Goal: Task Accomplishment & Management: Manage account settings

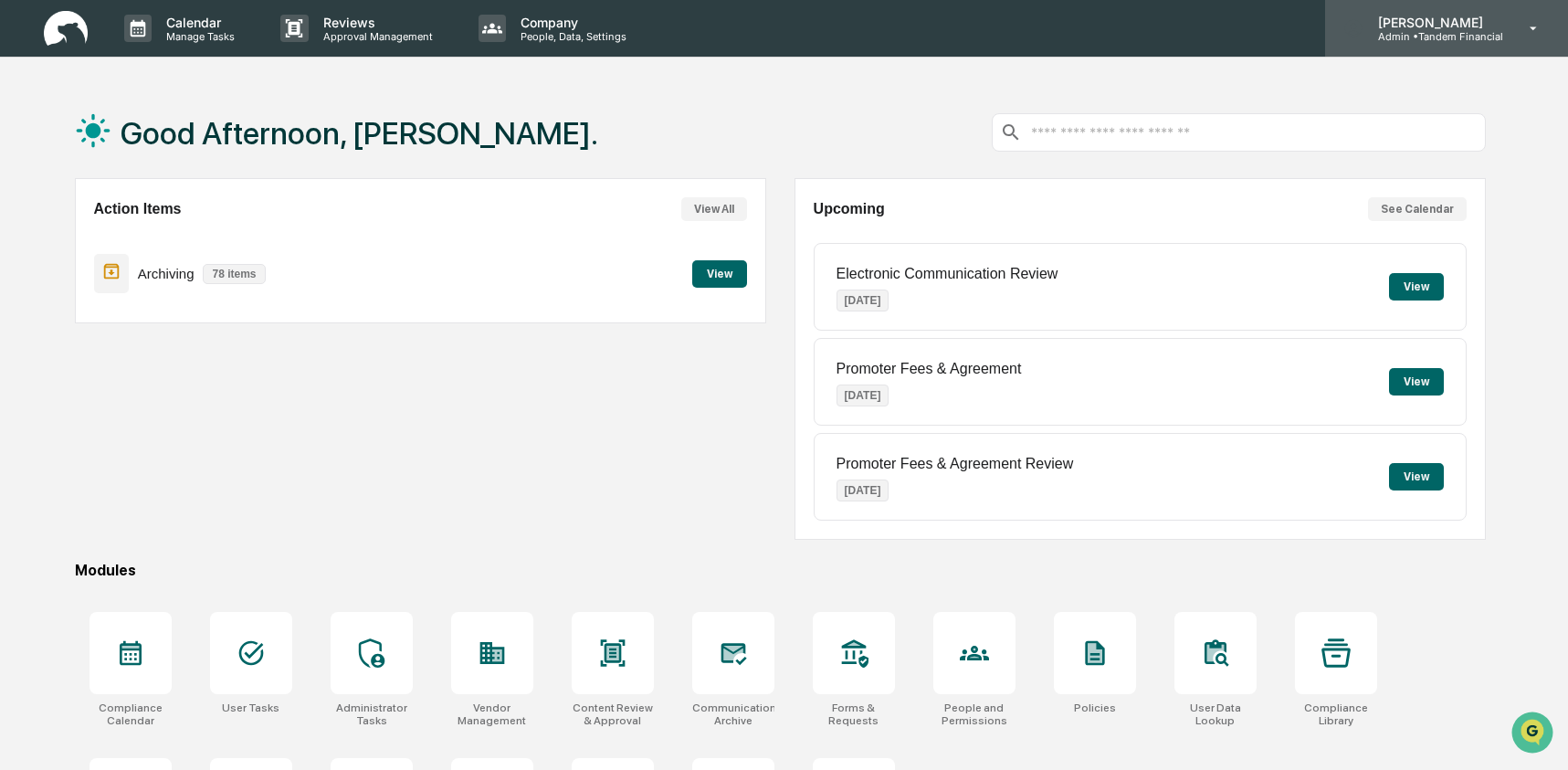
click at [1483, 33] on p "Admin • Tandem Financial" at bounding box center [1433, 37] width 139 height 13
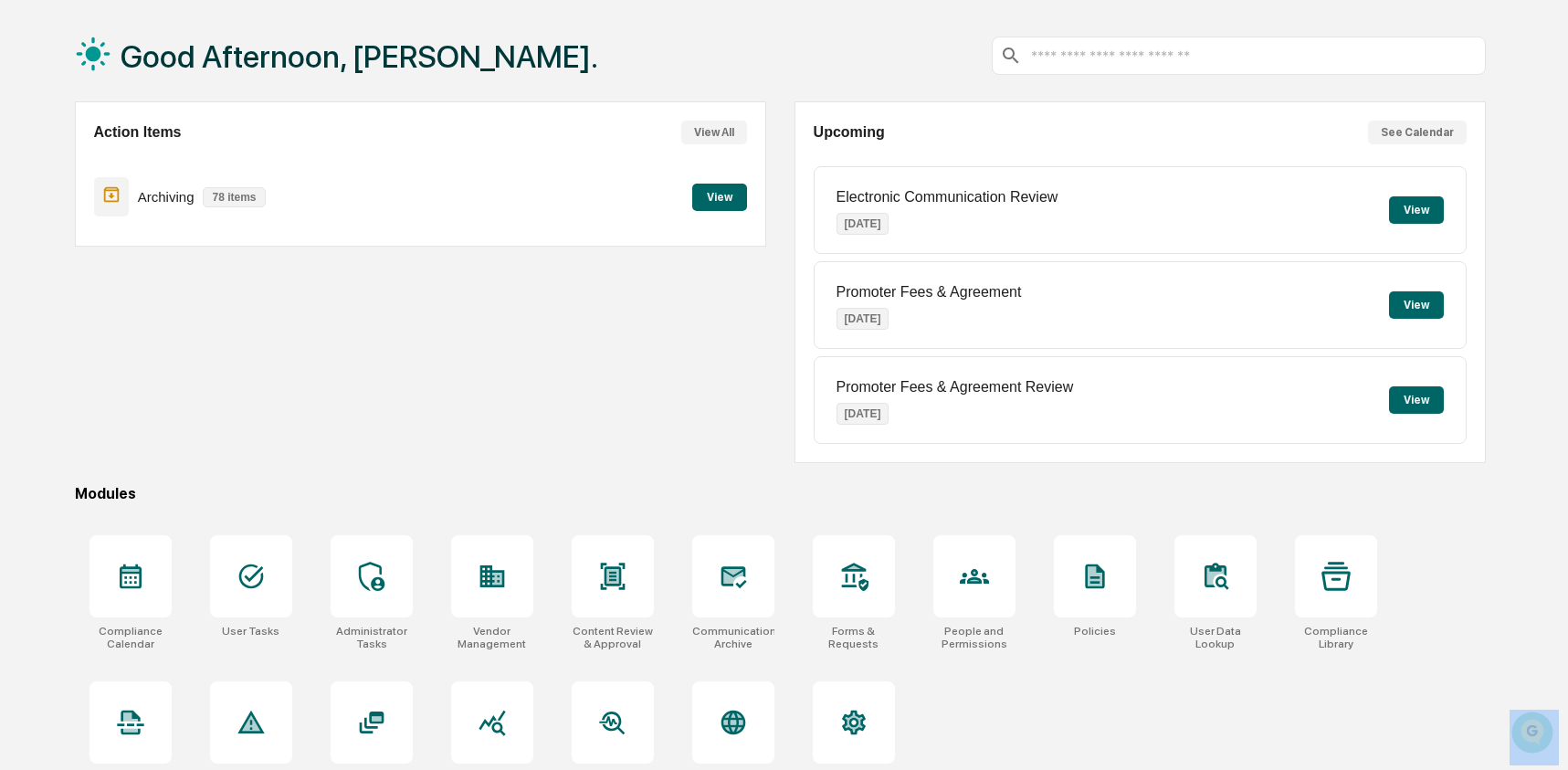
scroll to position [118, 0]
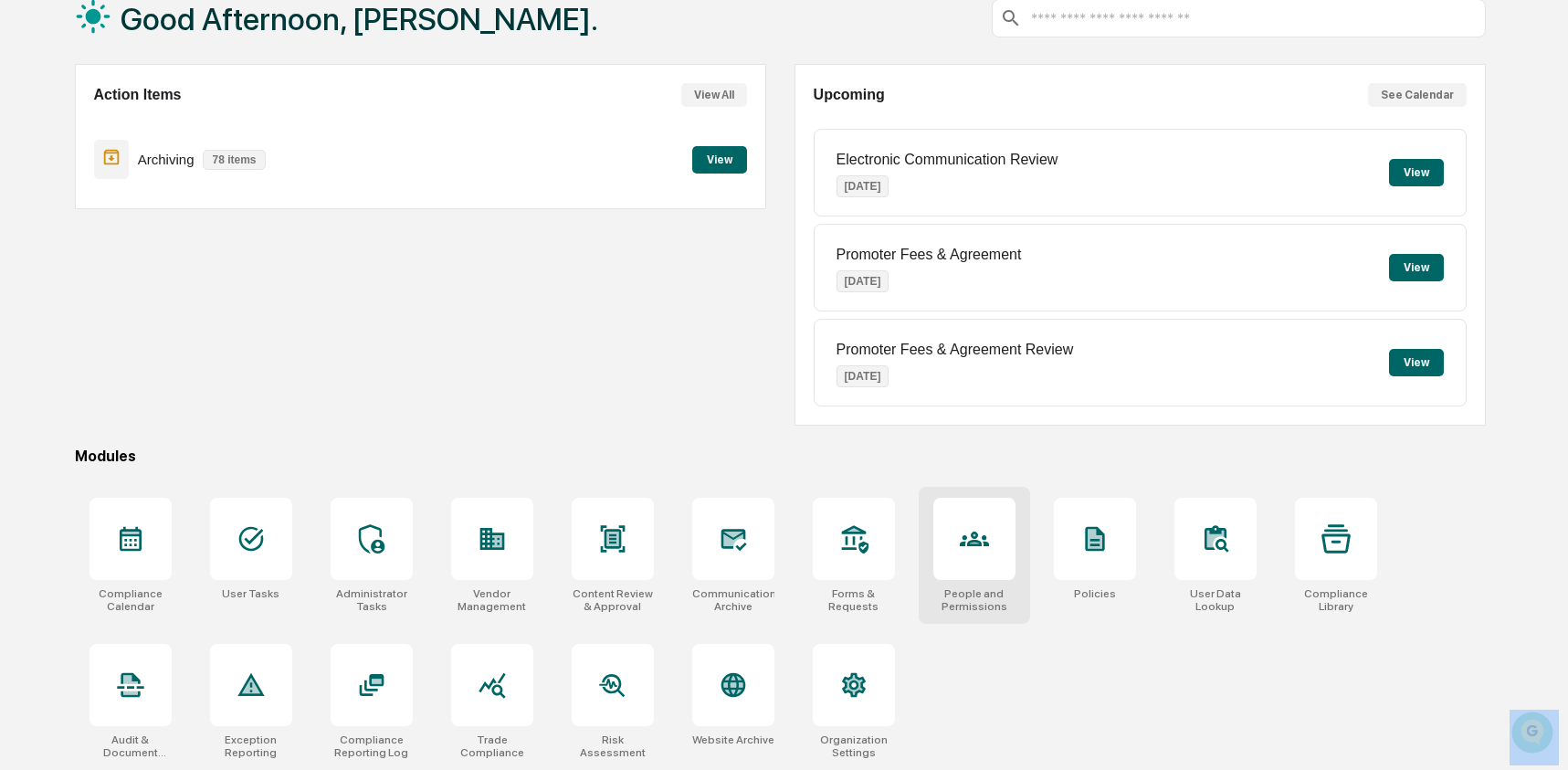
click at [975, 542] on icon at bounding box center [974, 539] width 29 height 15
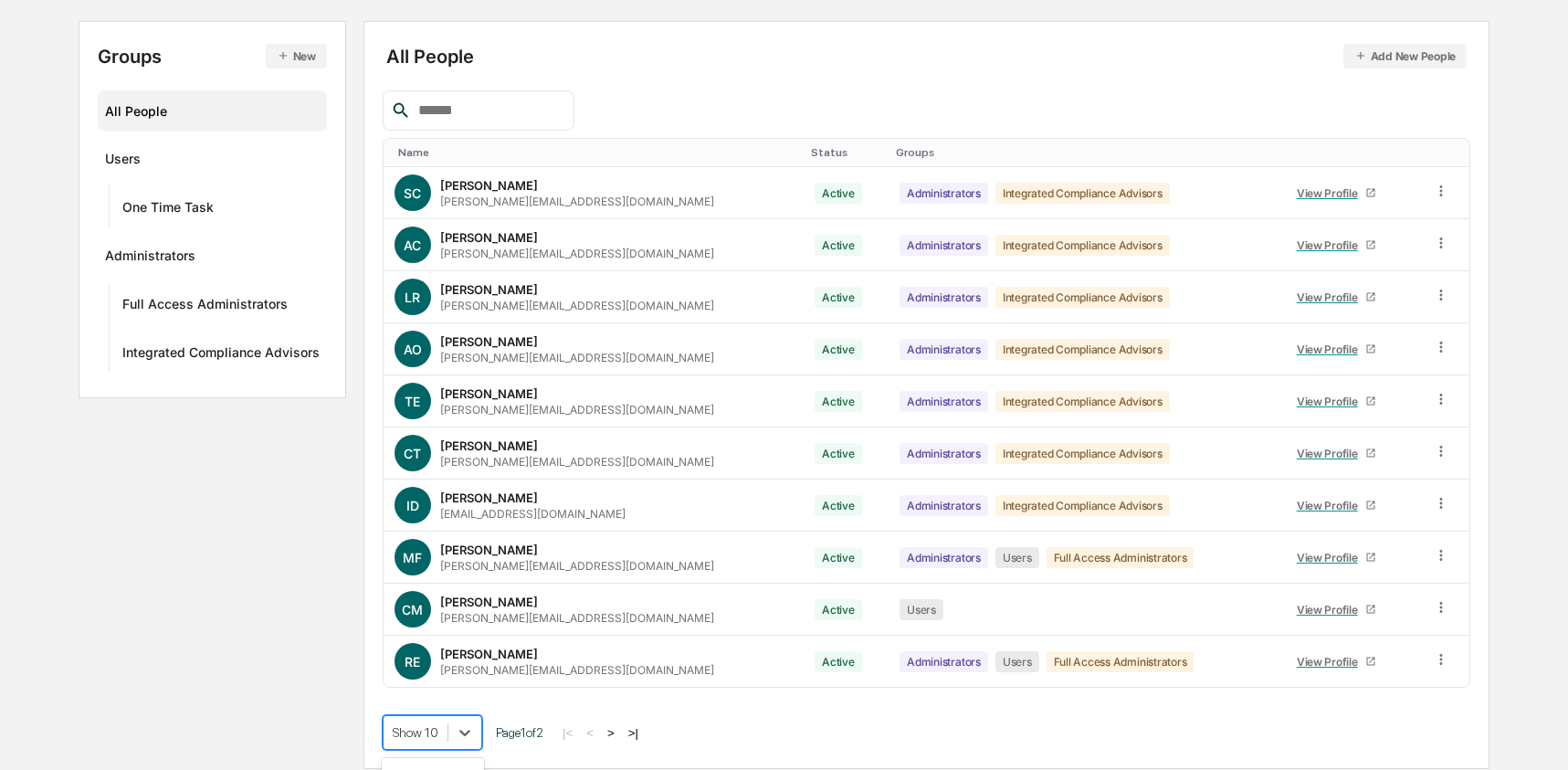
click at [426, 741] on body "Calendar Manage Tasks Reviews Approval Management Company People, Data, Setting…" at bounding box center [784, 292] width 1568 height 953
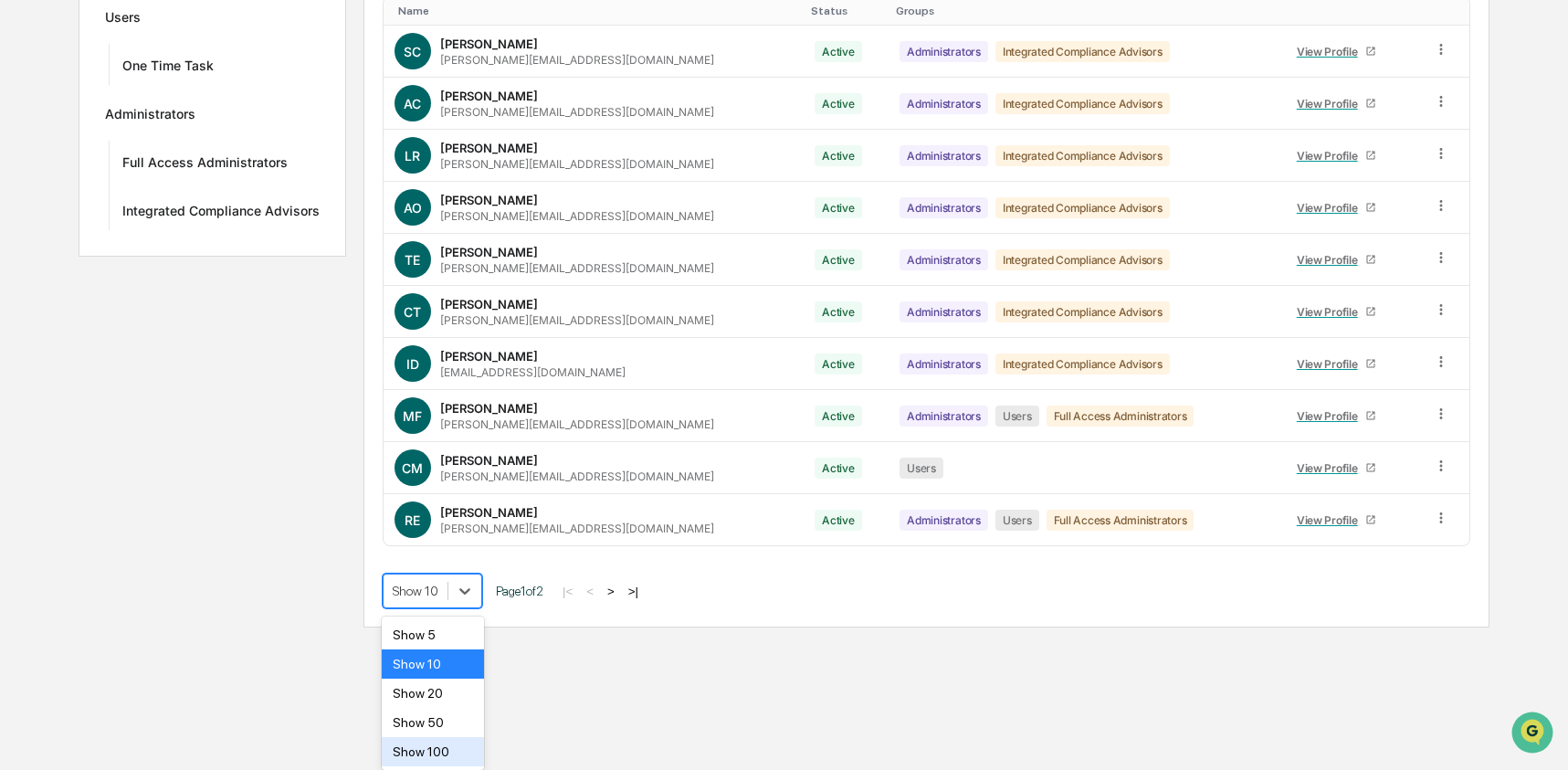
click at [445, 741] on div "Show 100" at bounding box center [433, 752] width 104 height 29
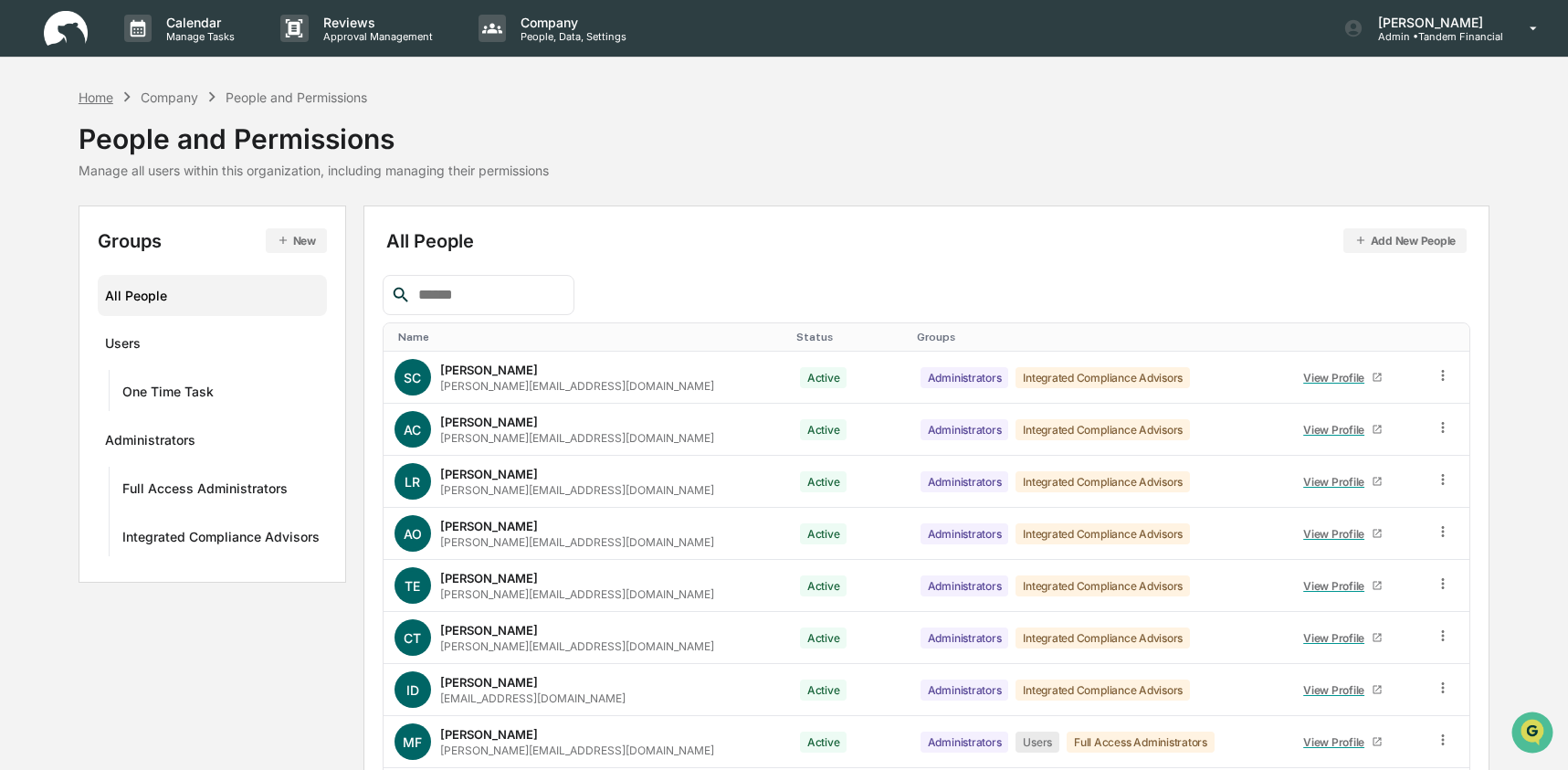
click at [104, 104] on div "Home" at bounding box center [96, 97] width 35 height 16
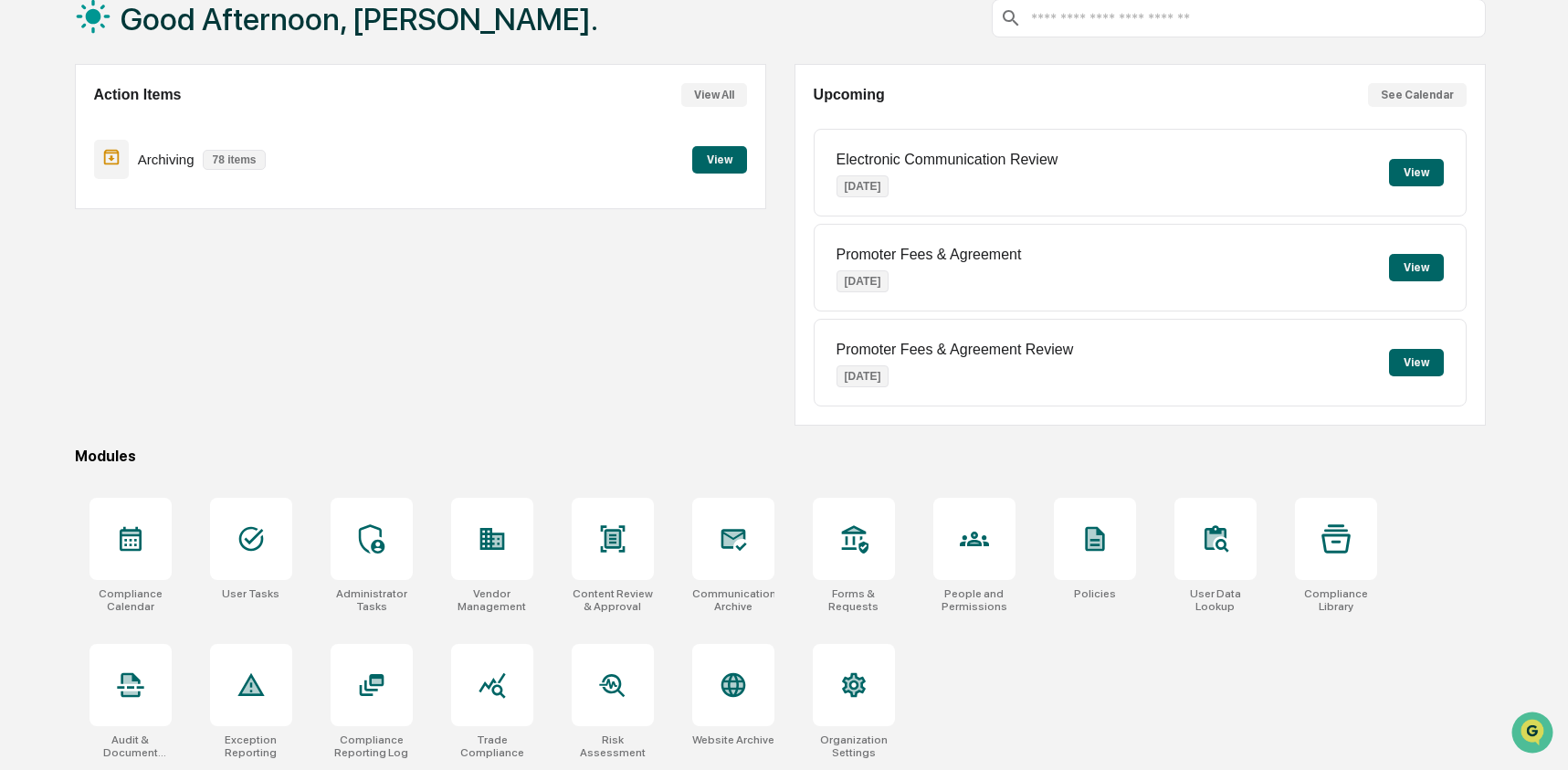
scroll to position [118, 0]
click at [837, 699] on div at bounding box center [854, 685] width 82 height 82
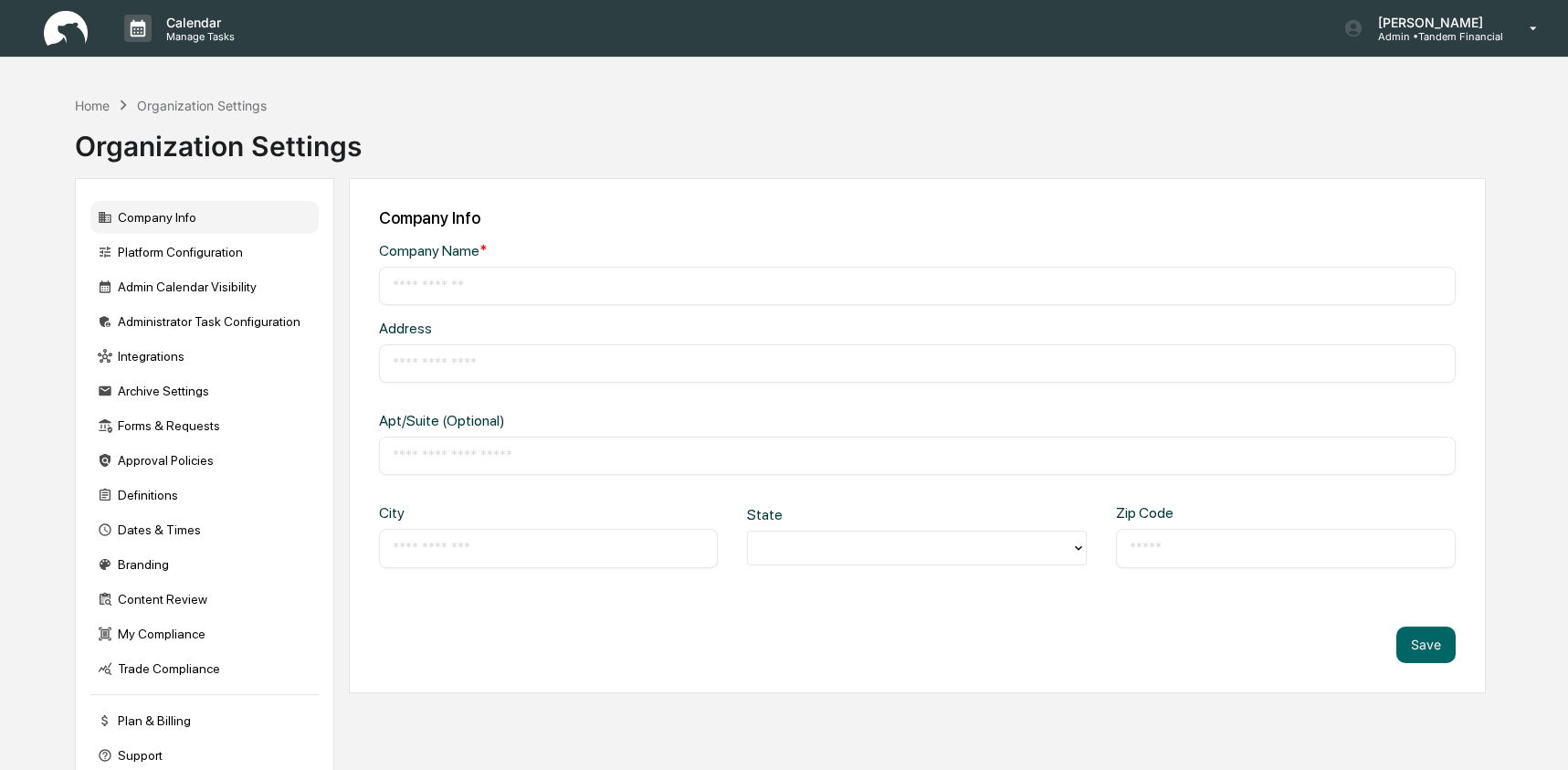
type input "**********"
type input "*****"
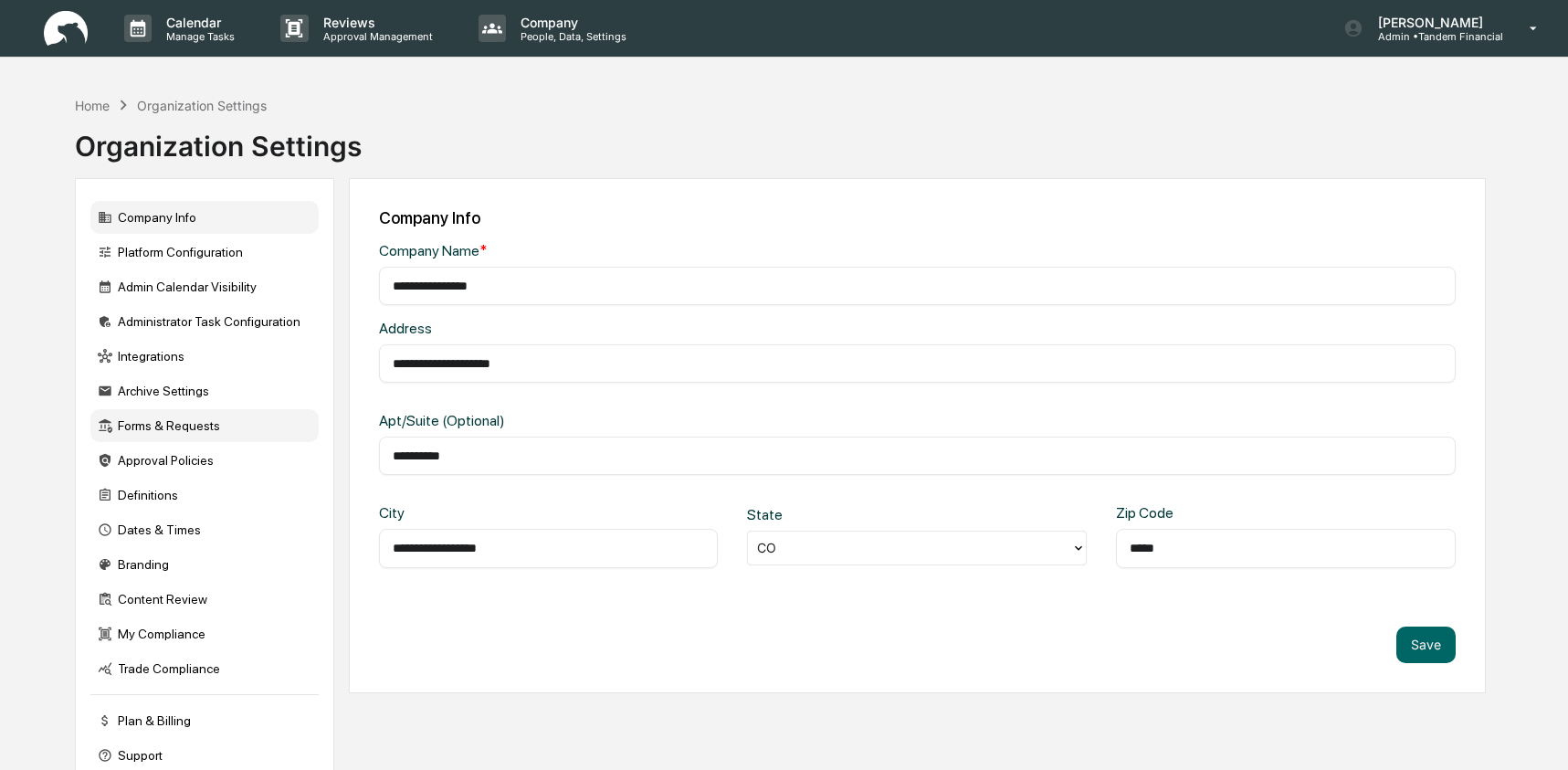
click at [158, 420] on div "Forms & Requests" at bounding box center [204, 425] width 228 height 33
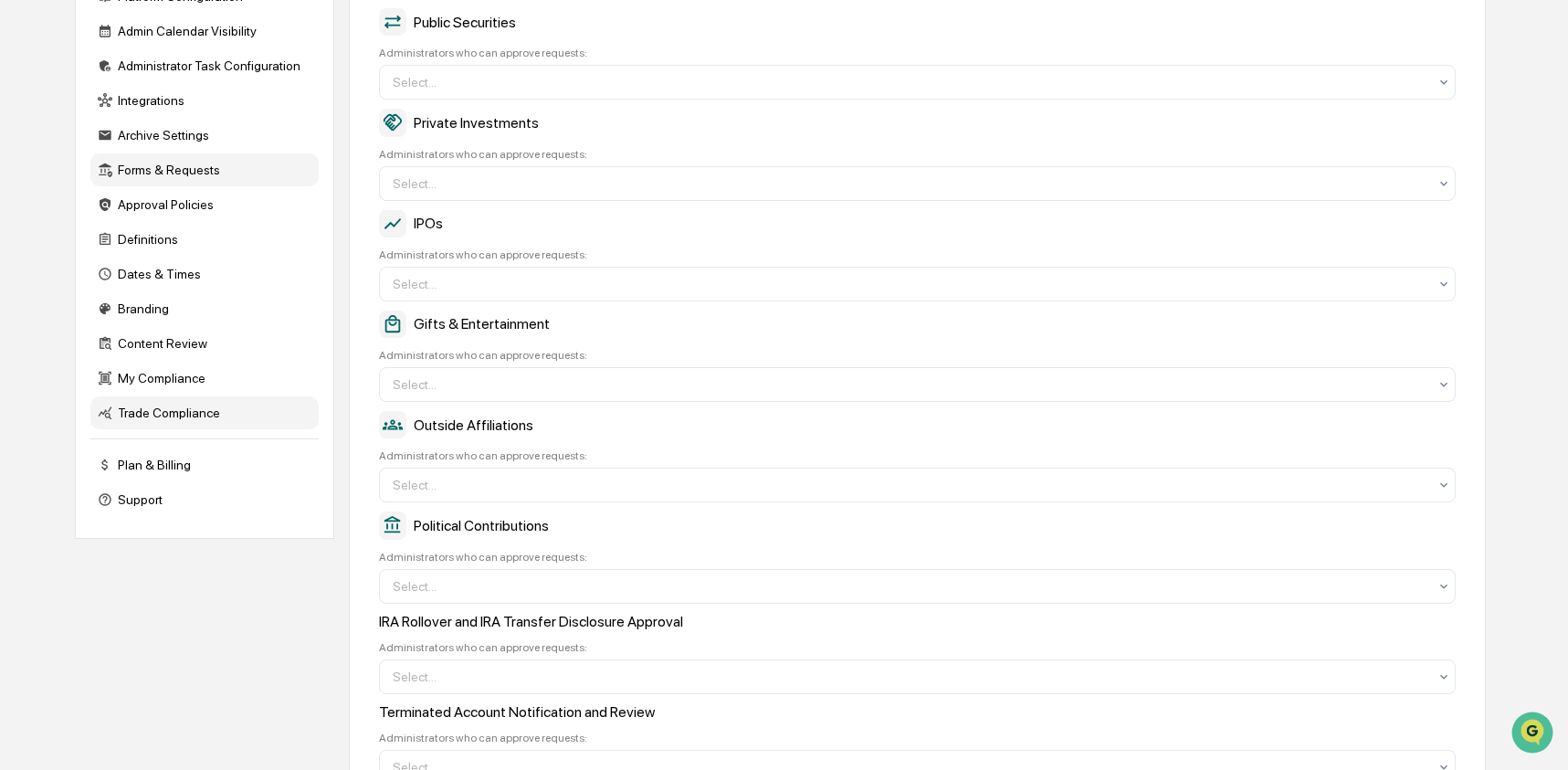
scroll to position [232, 0]
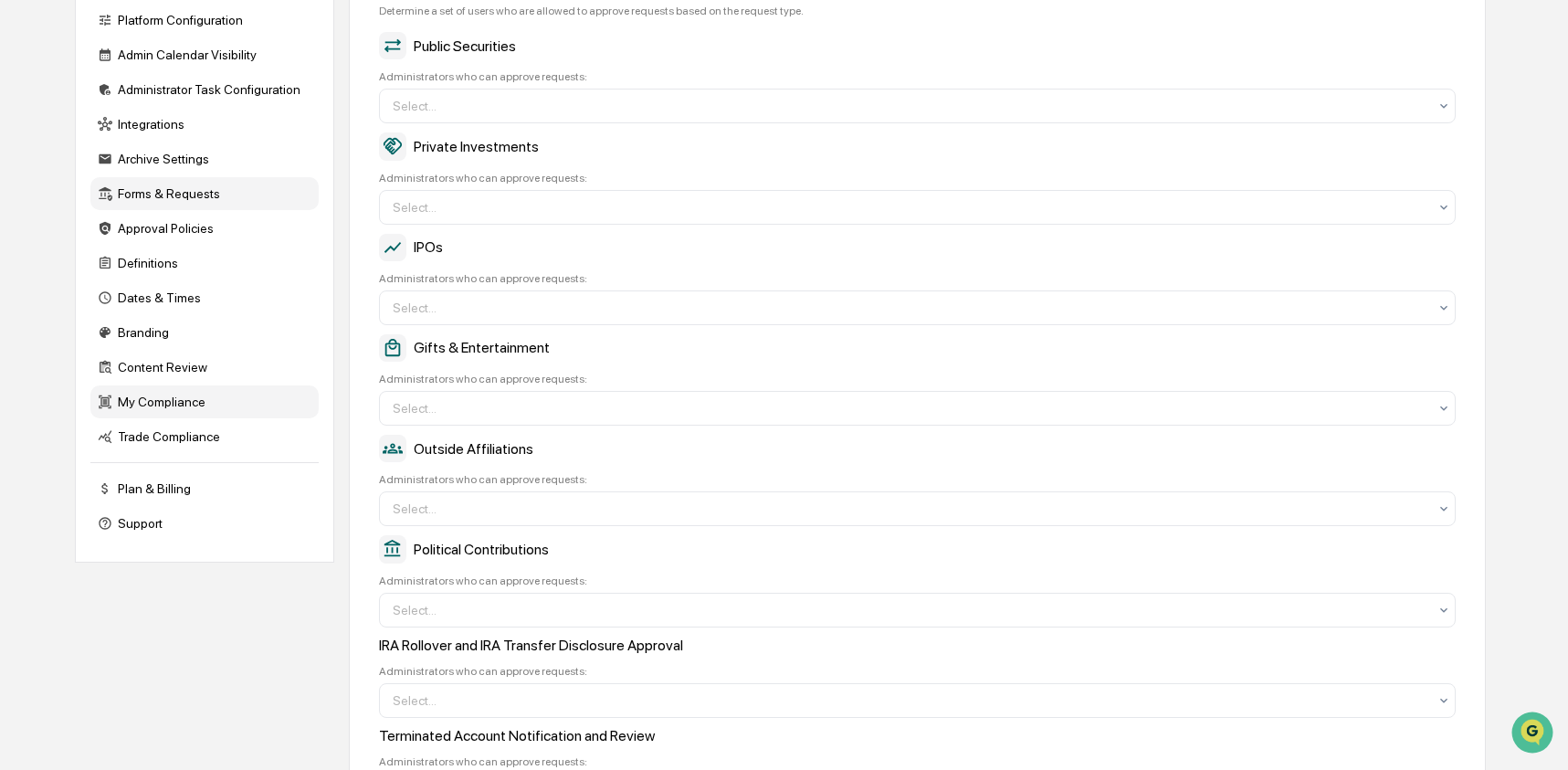
click at [144, 406] on div "My Compliance" at bounding box center [204, 402] width 228 height 33
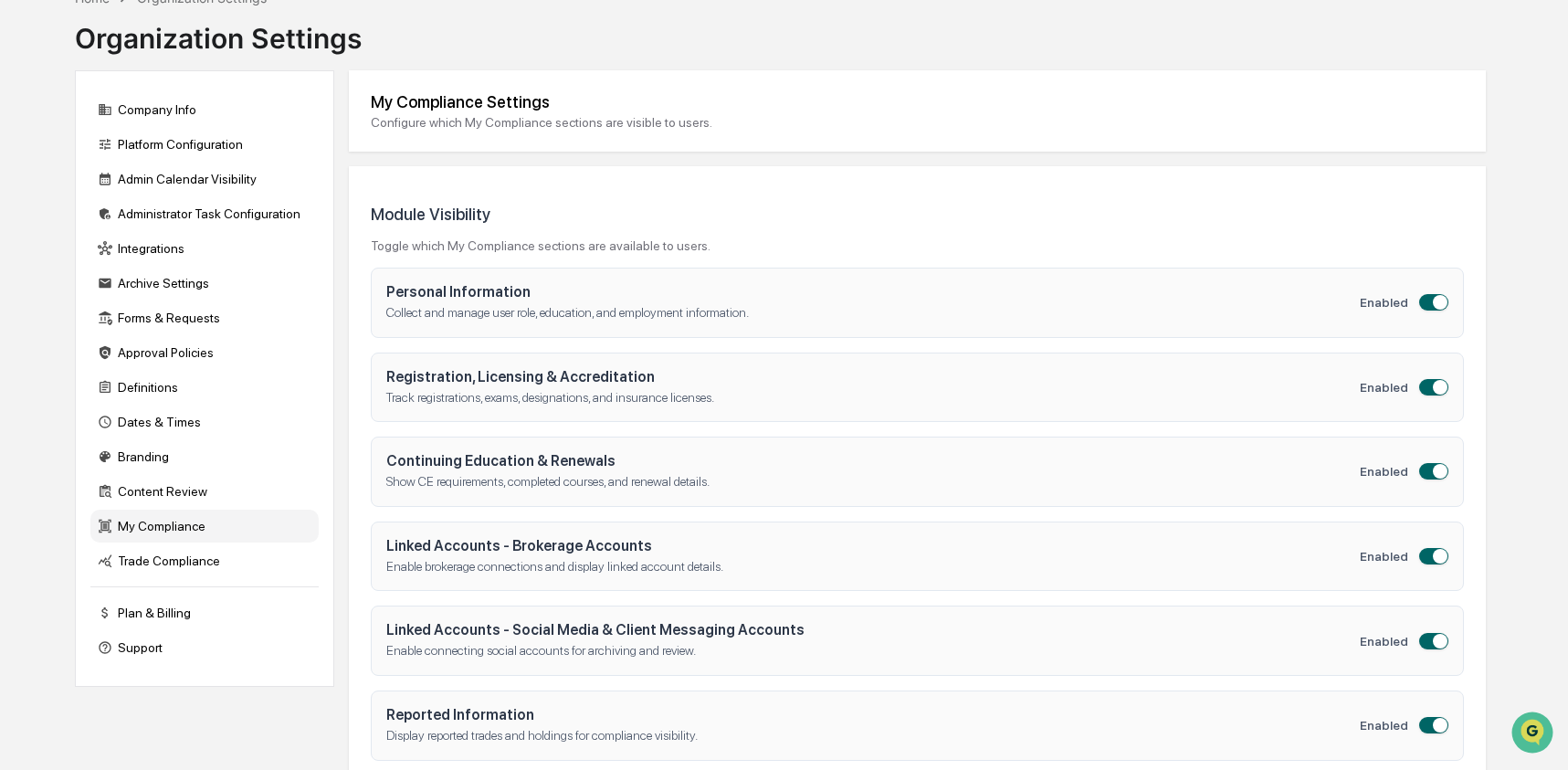
scroll to position [142, 0]
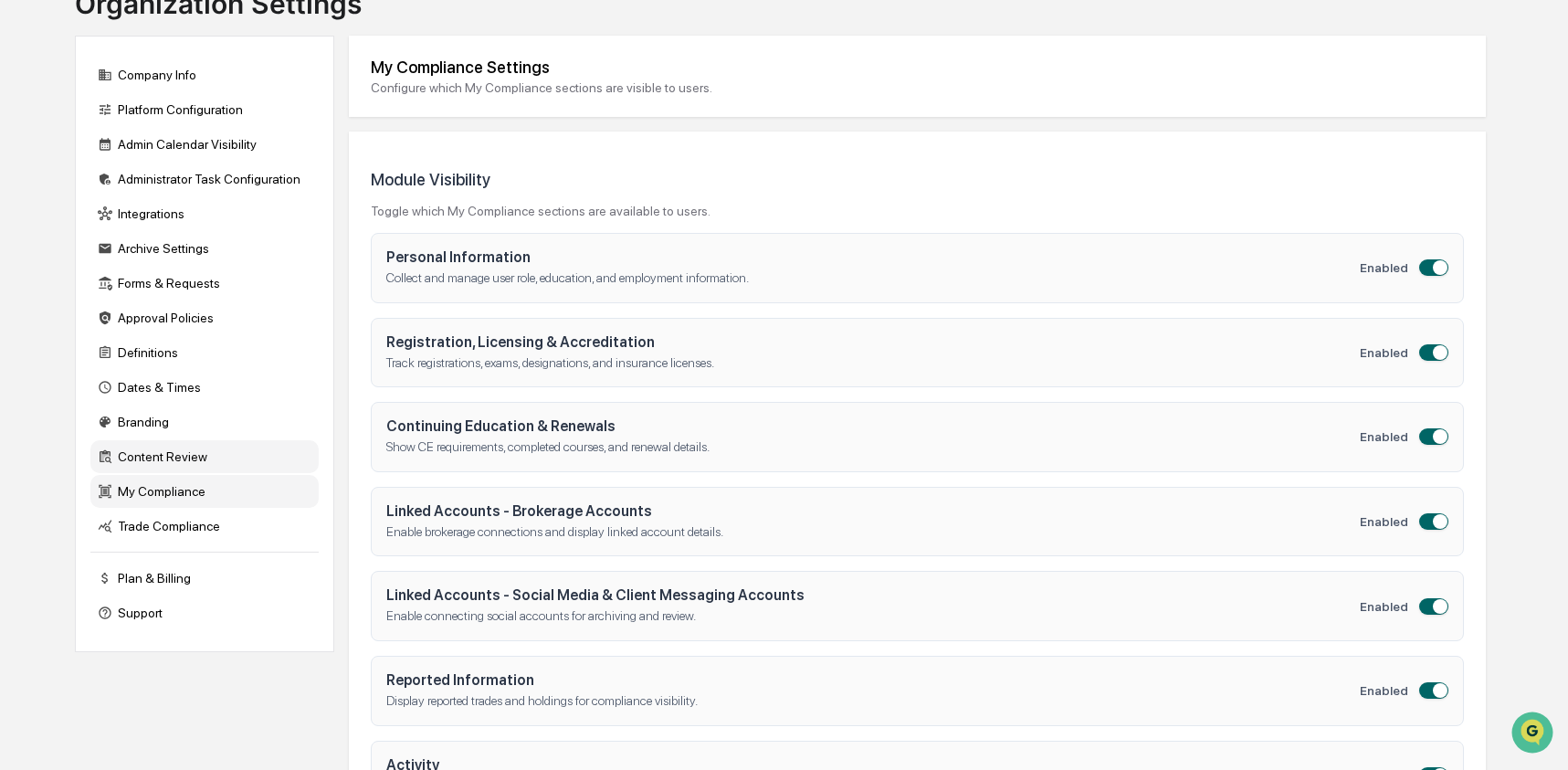
click at [131, 468] on div "Content Review" at bounding box center [204, 456] width 228 height 33
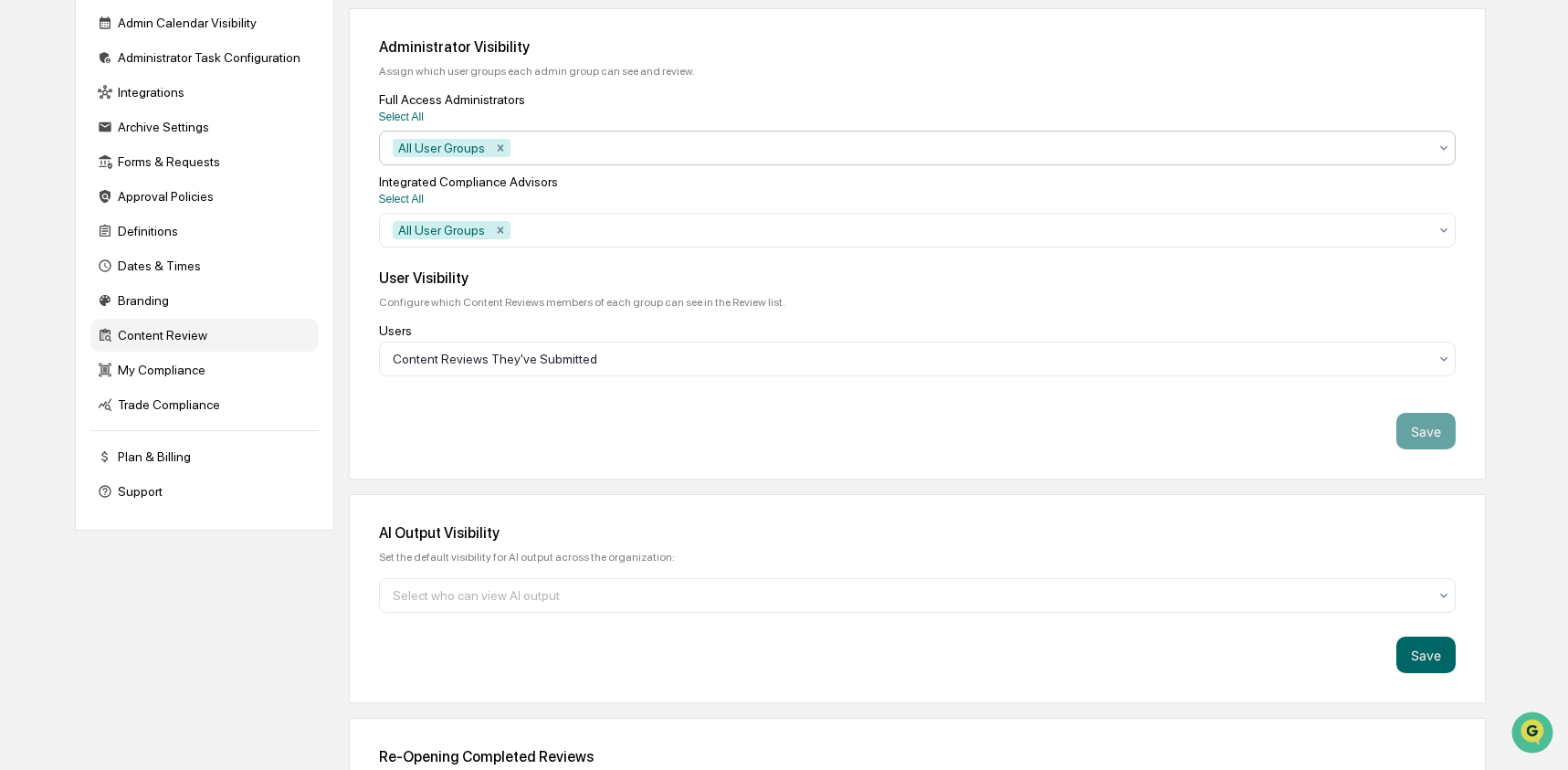
scroll to position [0, 0]
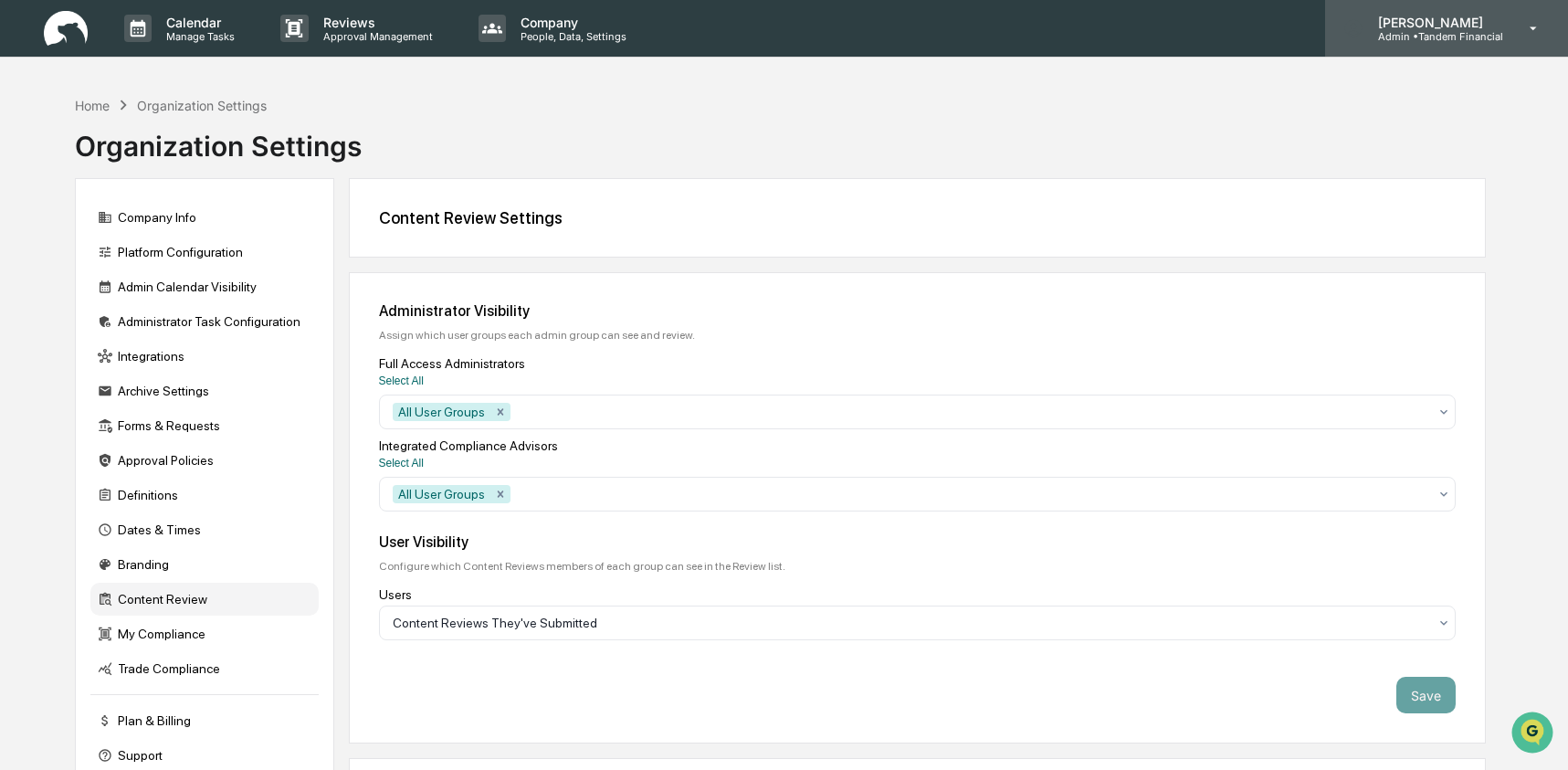
click at [1486, 33] on p "Admin • Tandem Financial" at bounding box center [1433, 37] width 139 height 13
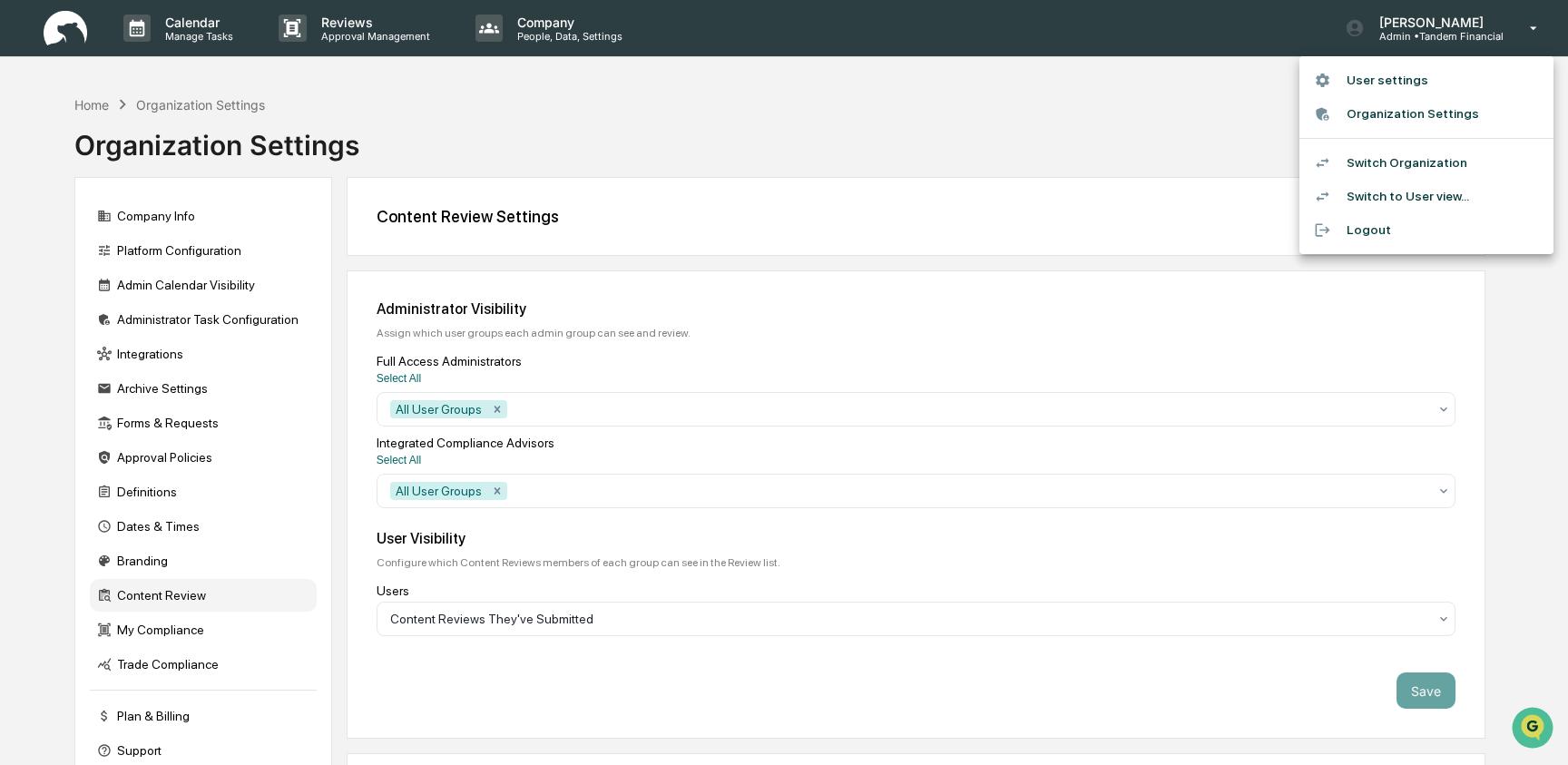
click at [1449, 162] on li "Switch Organization" at bounding box center [1426, 162] width 254 height 34
